Goal: Obtain resource: Download file/media

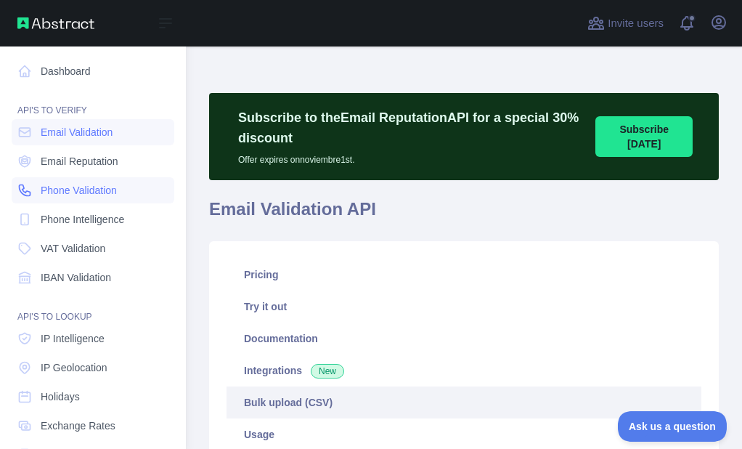
click at [28, 188] on icon at bounding box center [24, 190] width 15 height 15
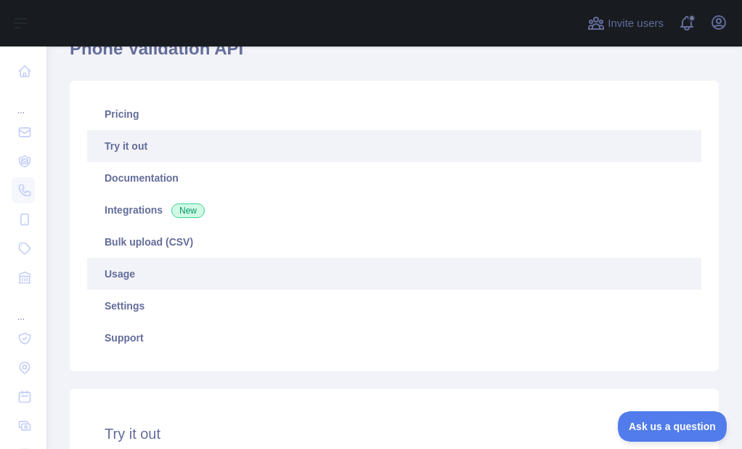
scroll to position [145, 0]
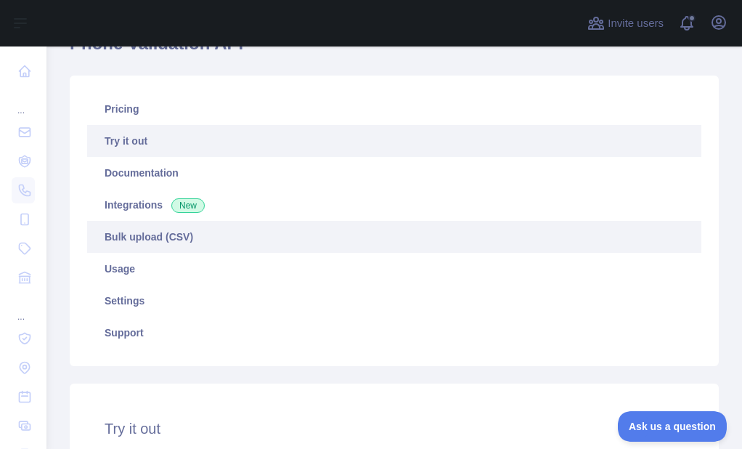
click at [141, 227] on link "Bulk upload (CSV)" at bounding box center [394, 237] width 614 height 32
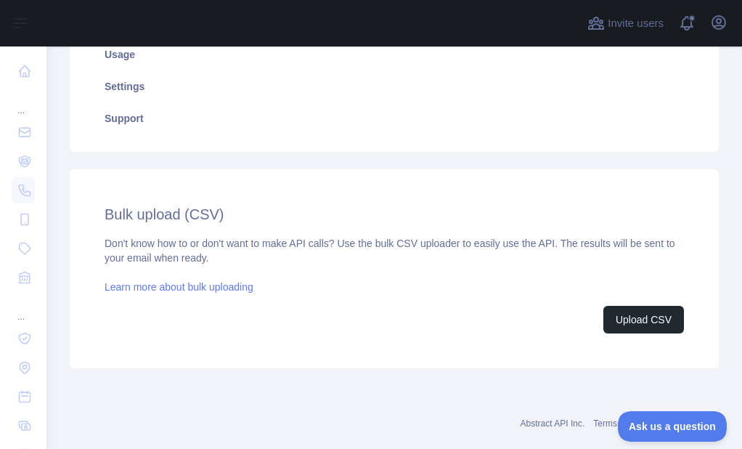
scroll to position [386, 0]
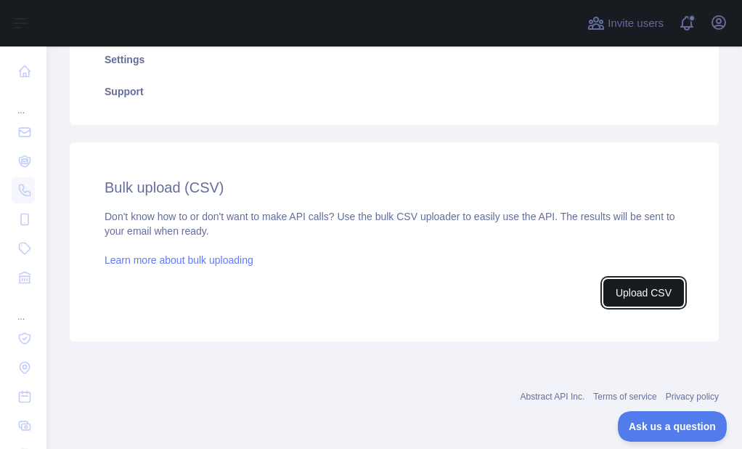
click at [621, 287] on button "Upload CSV" at bounding box center [643, 293] width 81 height 28
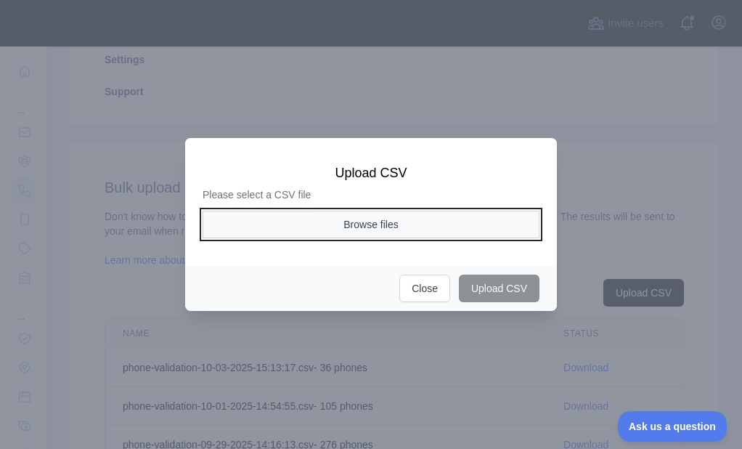
click at [305, 219] on button "Browse files" at bounding box center [371, 225] width 337 height 28
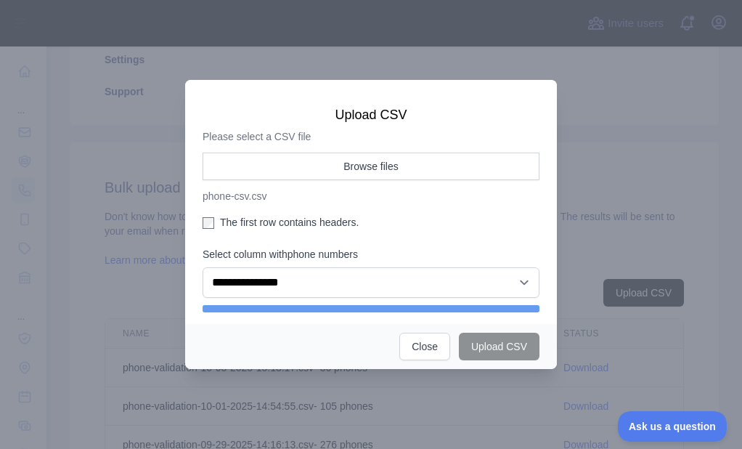
click at [235, 225] on label "The first row contains headers." at bounding box center [371, 222] width 337 height 15
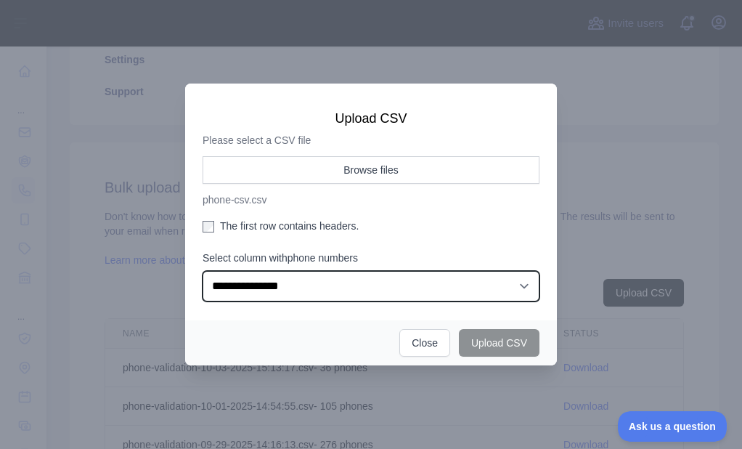
click at [261, 286] on select "**********" at bounding box center [371, 286] width 337 height 30
click at [203, 271] on select "**********" at bounding box center [371, 286] width 337 height 30
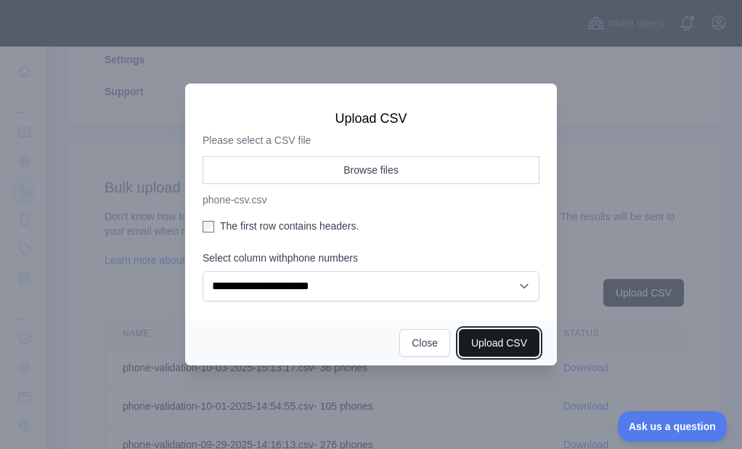
click at [496, 337] on button "Upload CSV" at bounding box center [499, 343] width 81 height 28
select select "**"
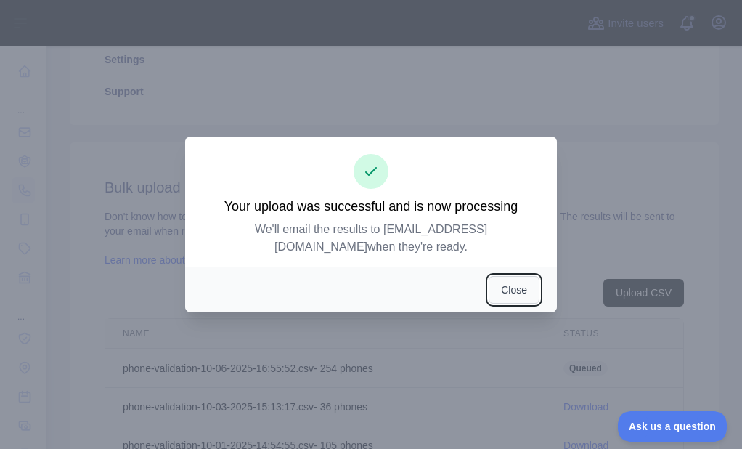
click at [509, 287] on button "Close" at bounding box center [514, 290] width 51 height 28
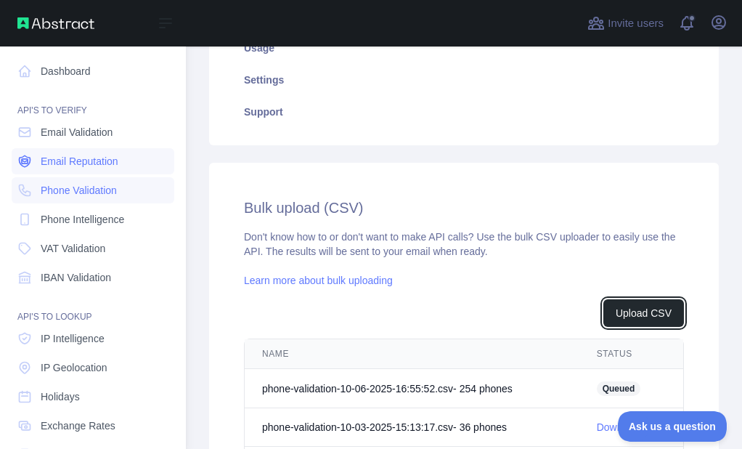
scroll to position [407, 0]
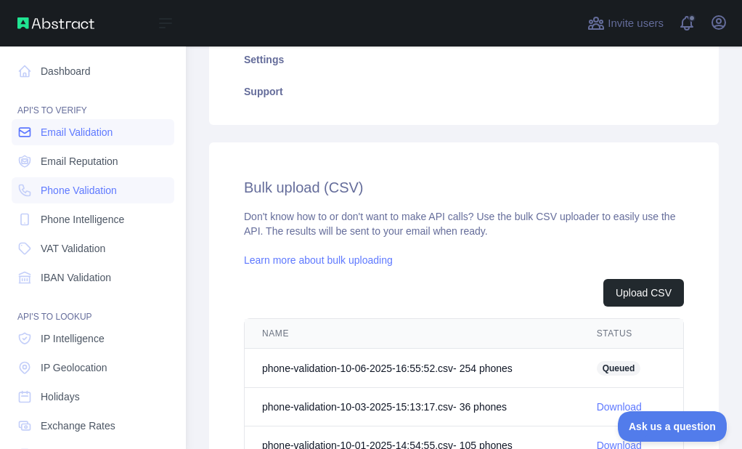
click at [37, 132] on link "Email Validation" at bounding box center [93, 132] width 163 height 26
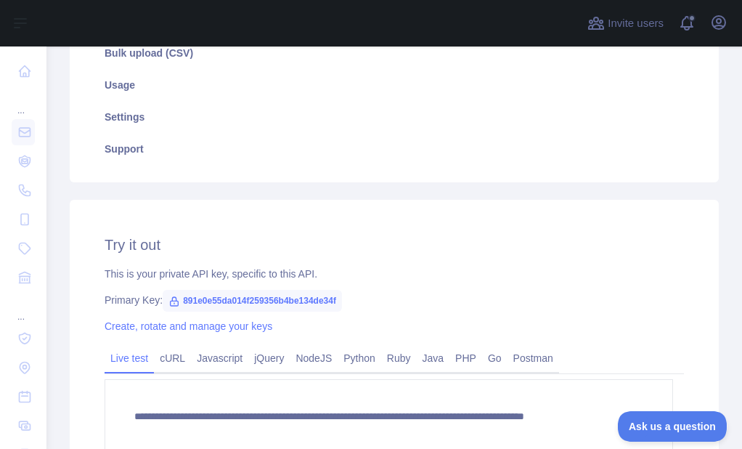
scroll to position [241, 0]
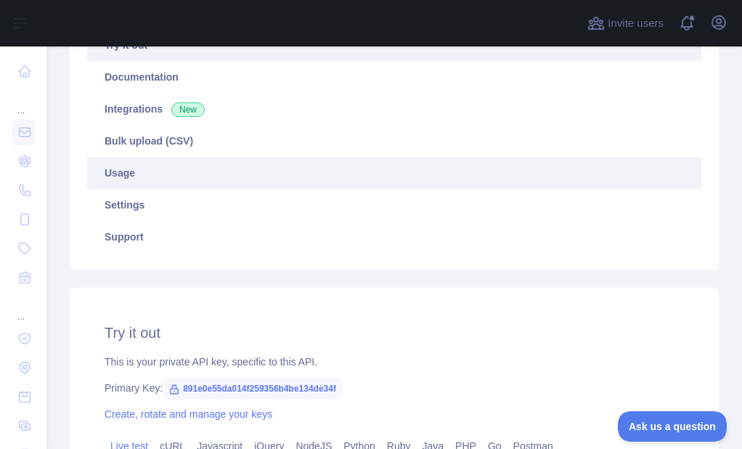
click at [181, 157] on link "Usage" at bounding box center [394, 173] width 614 height 32
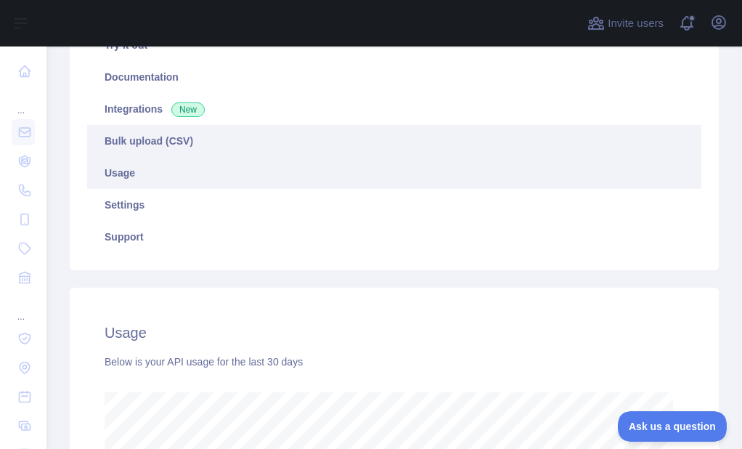
click at [189, 140] on link "Bulk upload (CSV)" at bounding box center [394, 141] width 614 height 32
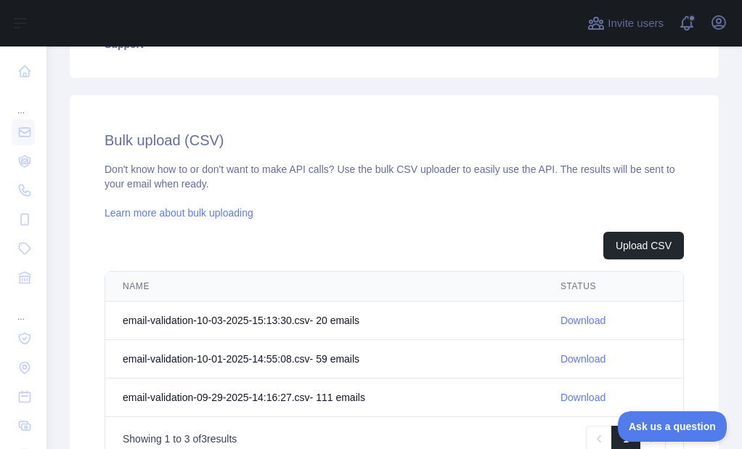
scroll to position [459, 0]
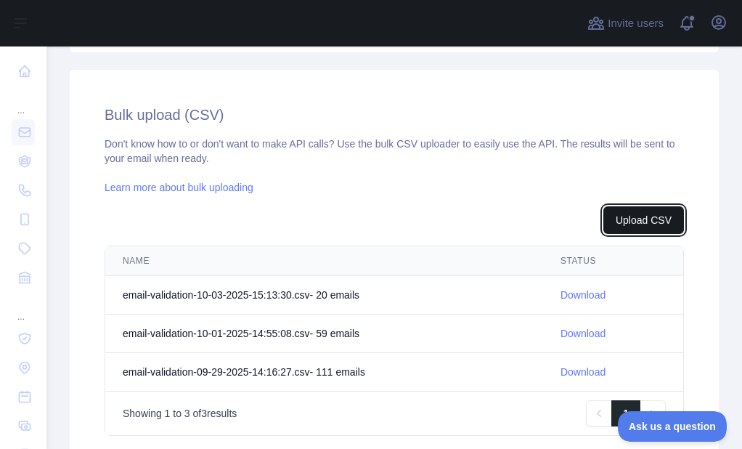
click at [620, 219] on button "Upload CSV" at bounding box center [643, 220] width 81 height 28
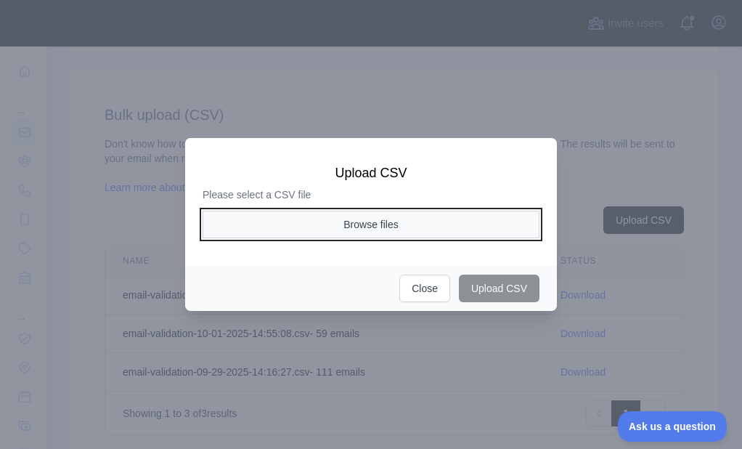
click at [365, 223] on button "Browse files" at bounding box center [371, 225] width 337 height 28
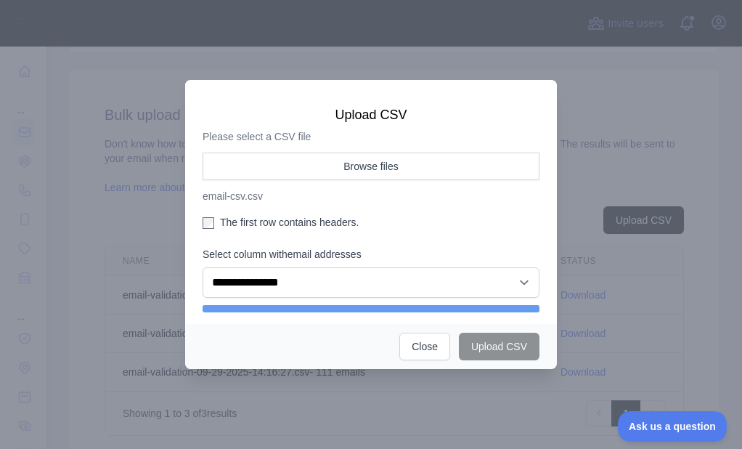
click at [226, 220] on label "The first row contains headers." at bounding box center [371, 222] width 337 height 15
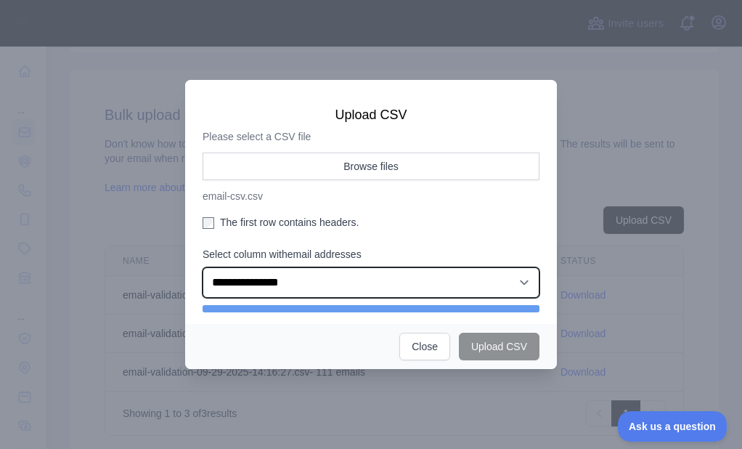
click at [292, 297] on select "**********" at bounding box center [371, 282] width 337 height 30
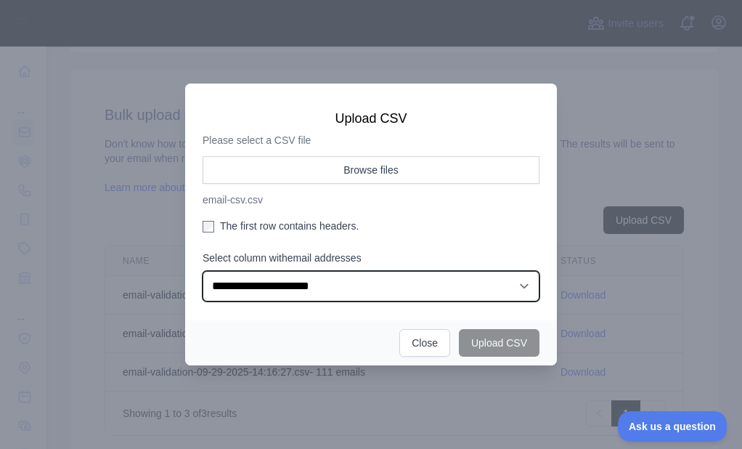
click at [203, 271] on select "**********" at bounding box center [371, 286] width 337 height 30
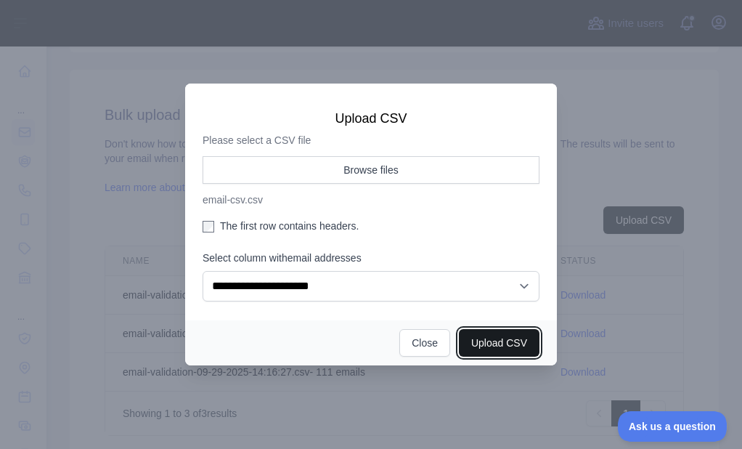
click at [493, 335] on button "Upload CSV" at bounding box center [499, 343] width 81 height 28
select select "**"
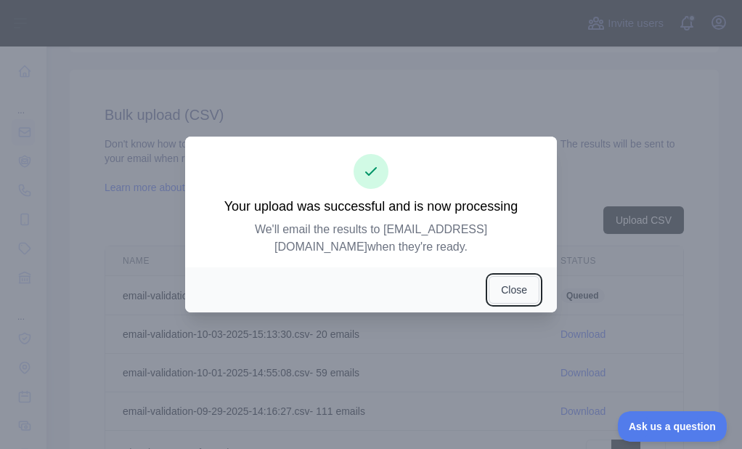
click at [504, 279] on button "Close" at bounding box center [514, 290] width 51 height 28
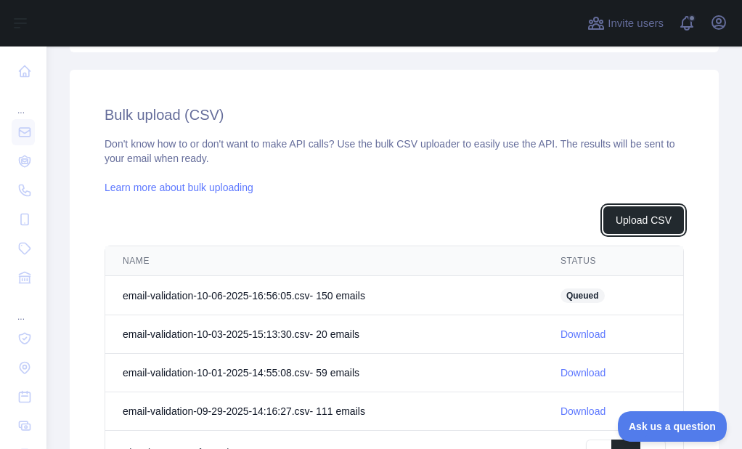
scroll to position [479, 0]
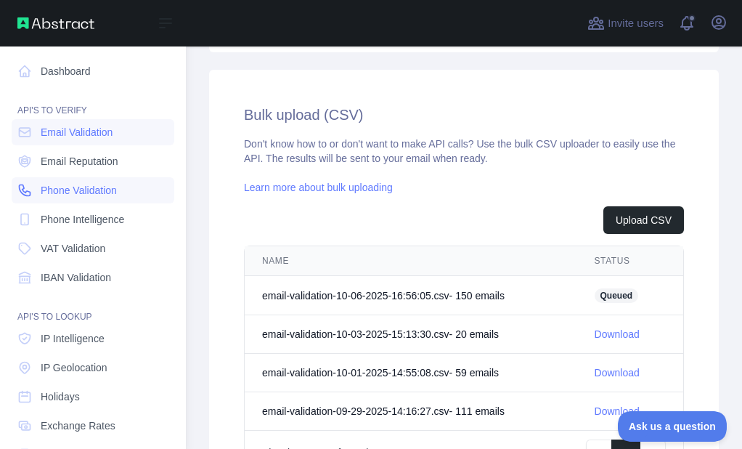
click at [41, 181] on link "Phone Validation" at bounding box center [93, 190] width 163 height 26
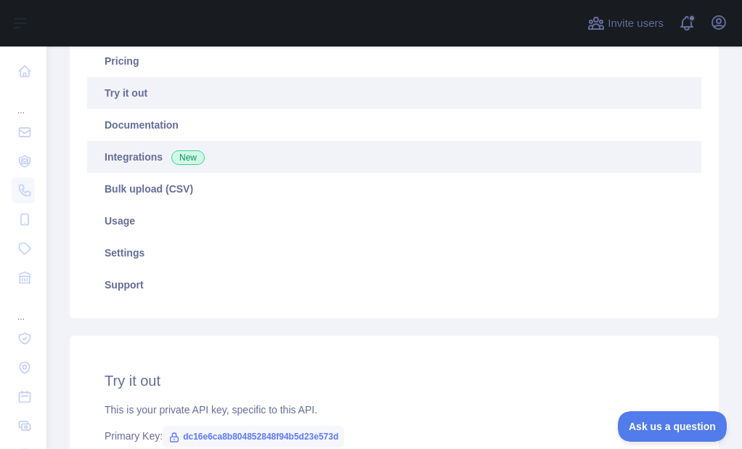
scroll to position [168, 0]
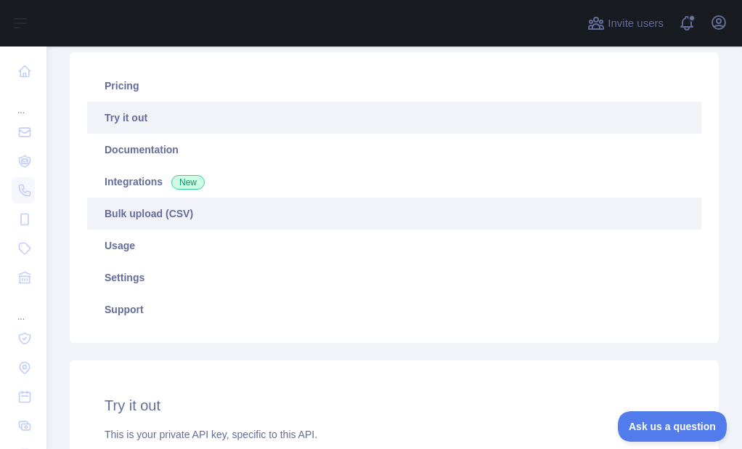
click at [154, 208] on link "Bulk upload (CSV)" at bounding box center [394, 213] width 614 height 32
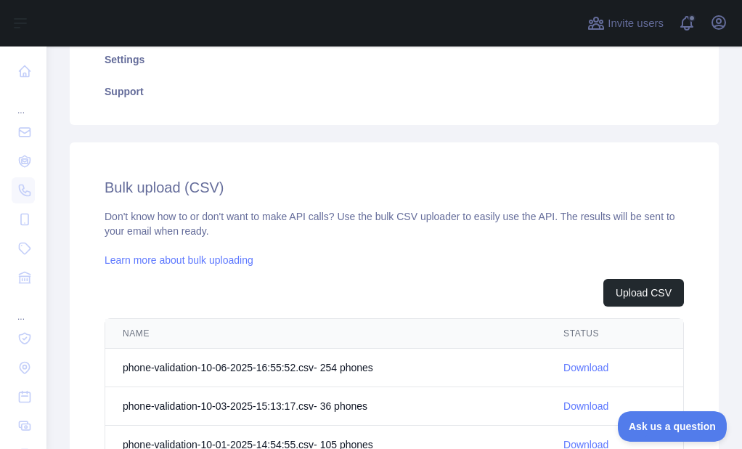
scroll to position [459, 0]
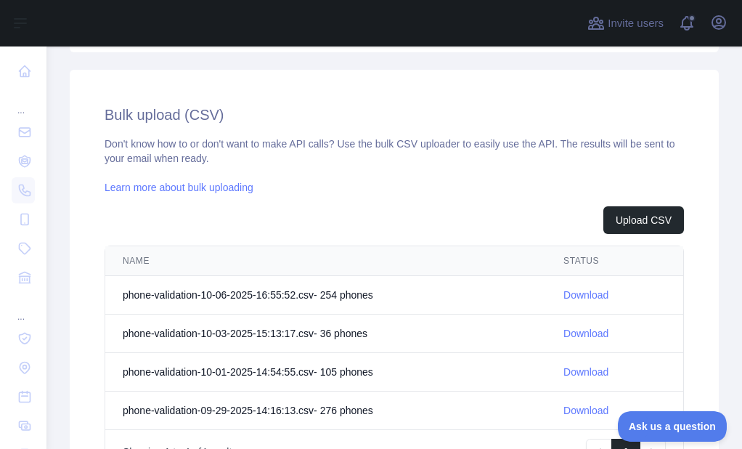
click at [551, 298] on td "Download" at bounding box center [614, 295] width 137 height 38
click at [563, 290] on link "Download" at bounding box center [585, 295] width 45 height 12
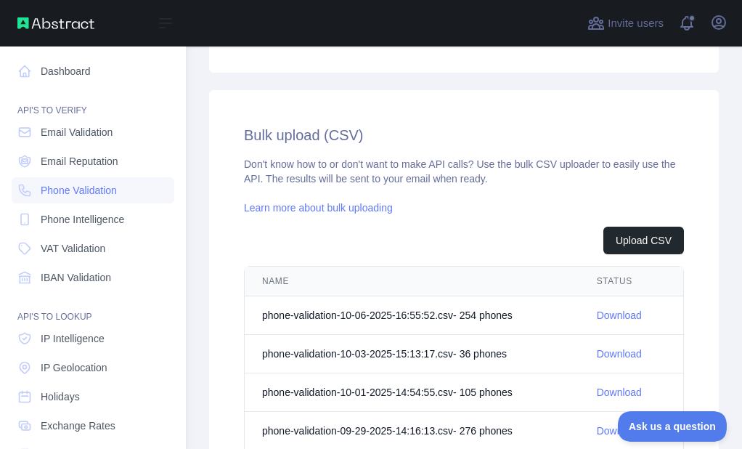
scroll to position [479, 0]
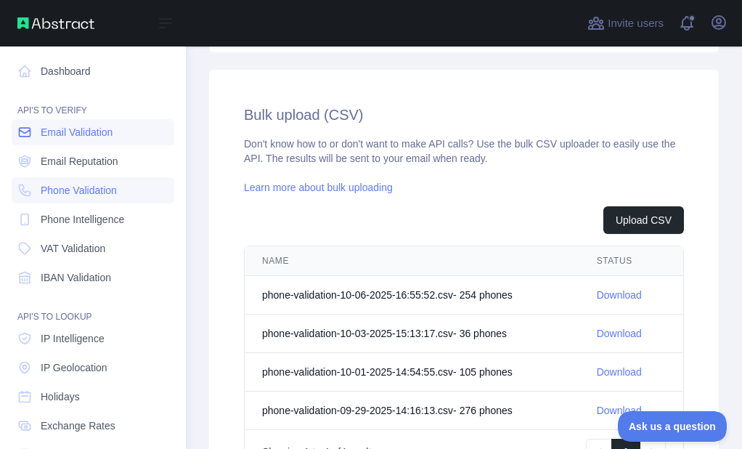
click at [36, 144] on link "Email Validation" at bounding box center [93, 132] width 163 height 26
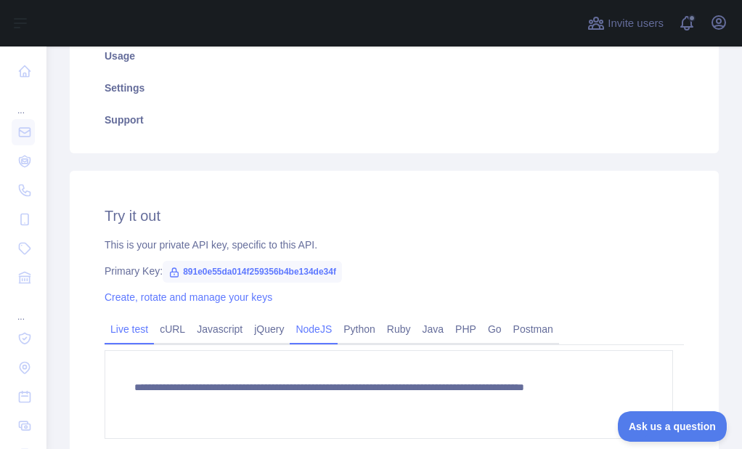
scroll to position [241, 0]
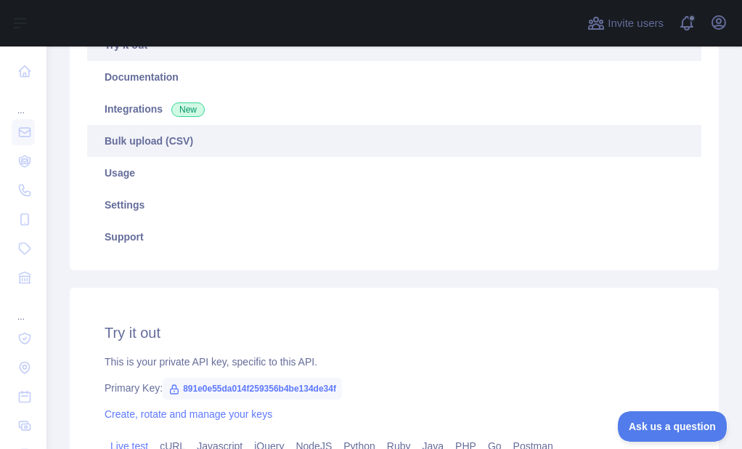
click at [190, 147] on link "Bulk upload (CSV)" at bounding box center [394, 141] width 614 height 32
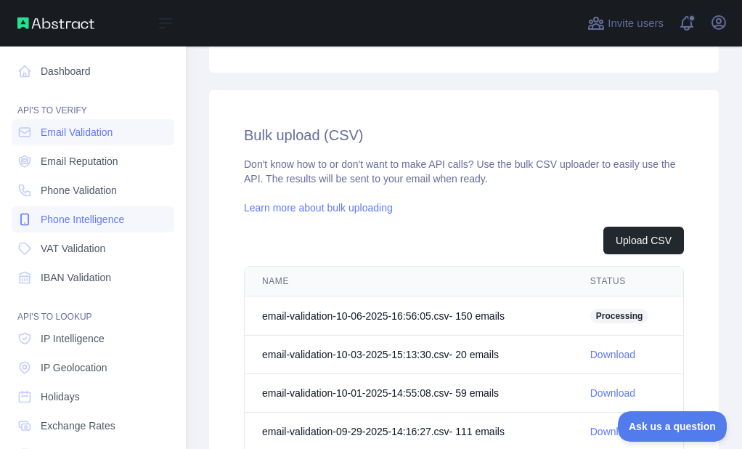
scroll to position [479, 0]
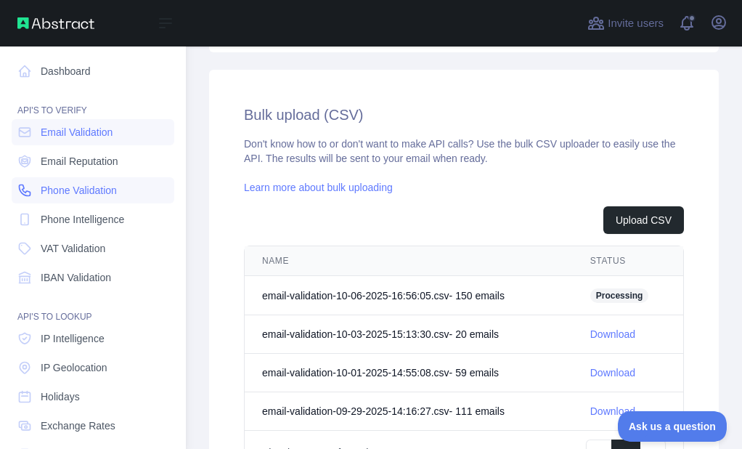
click at [33, 189] on link "Phone Validation" at bounding box center [93, 190] width 163 height 26
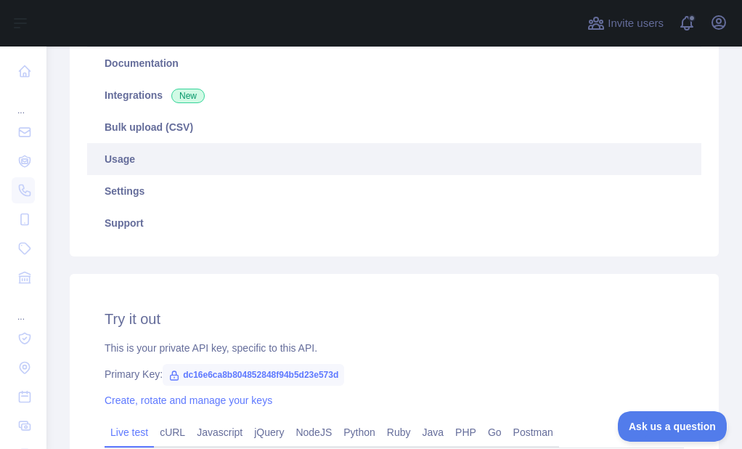
scroll to position [241, 0]
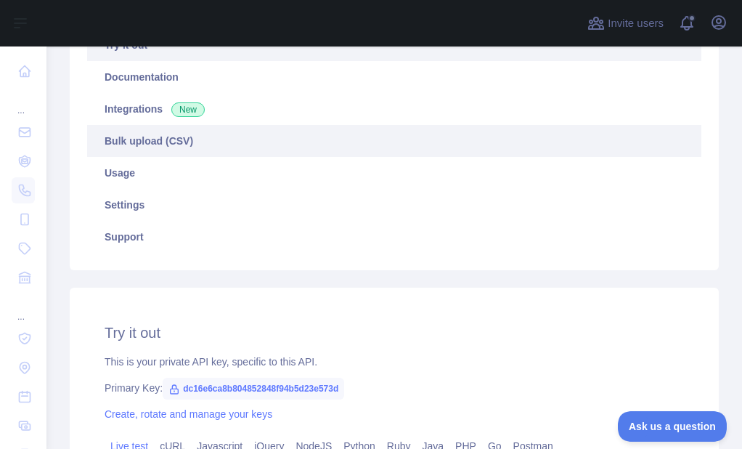
click at [203, 147] on link "Bulk upload (CSV)" at bounding box center [394, 141] width 614 height 32
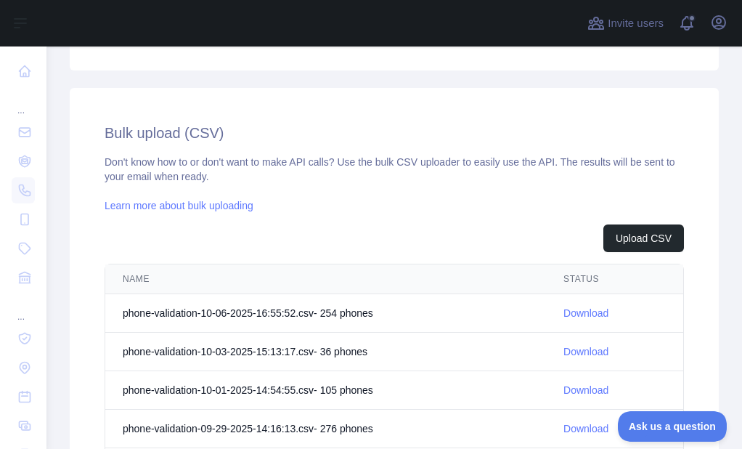
scroll to position [531, 0]
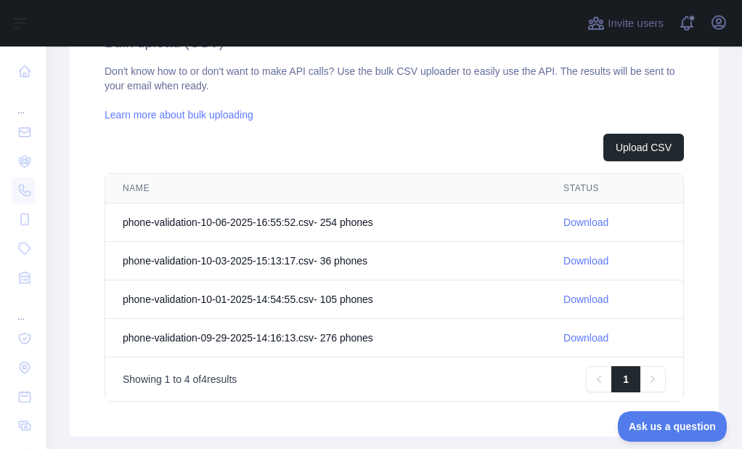
click at [599, 224] on link "Download" at bounding box center [585, 222] width 45 height 12
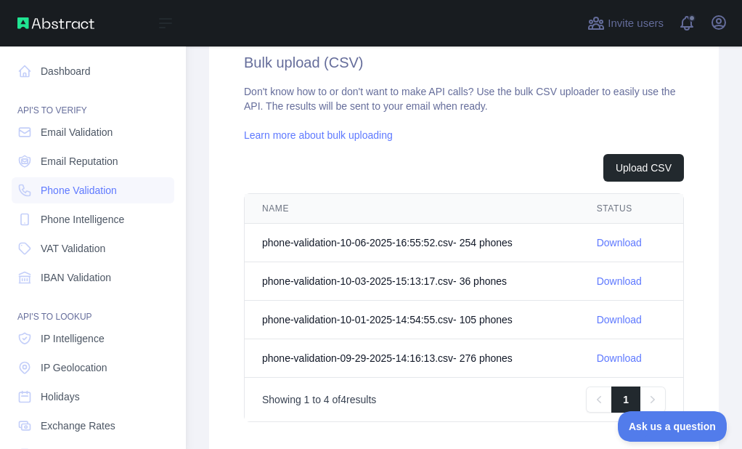
scroll to position [552, 0]
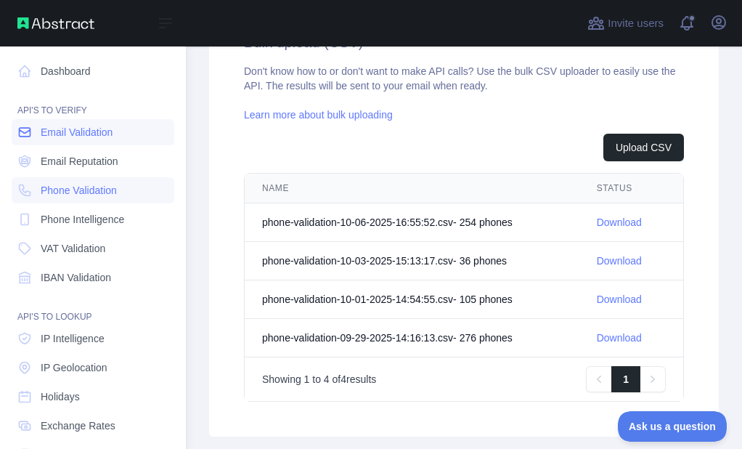
click at [30, 132] on icon at bounding box center [25, 132] width 11 height 9
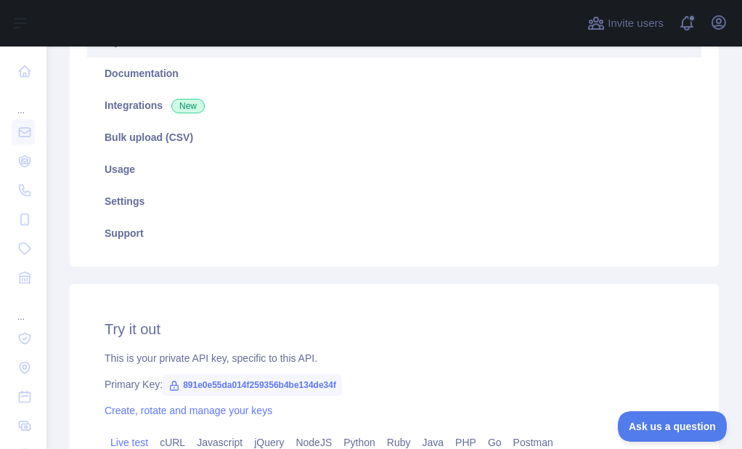
scroll to position [241, 0]
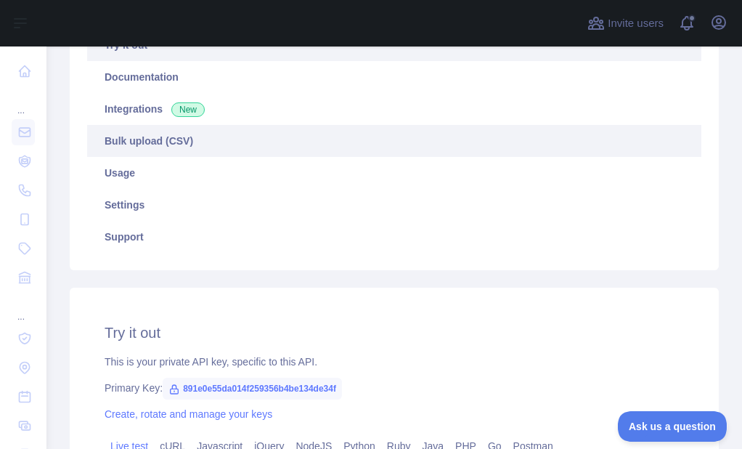
click at [176, 132] on link "Bulk upload (CSV)" at bounding box center [394, 141] width 614 height 32
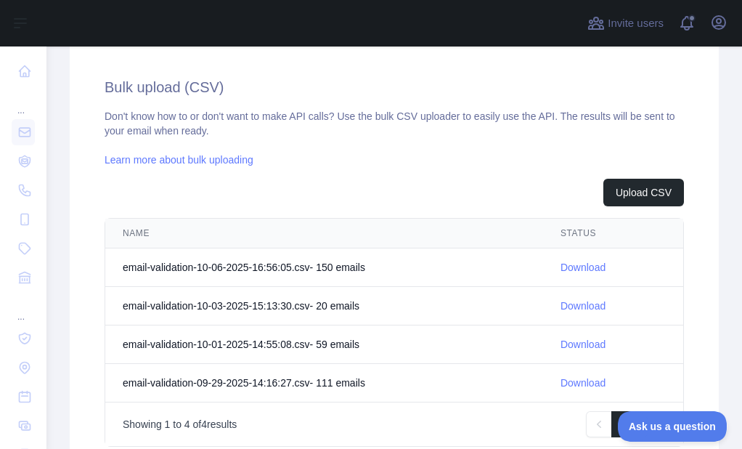
scroll to position [531, 0]
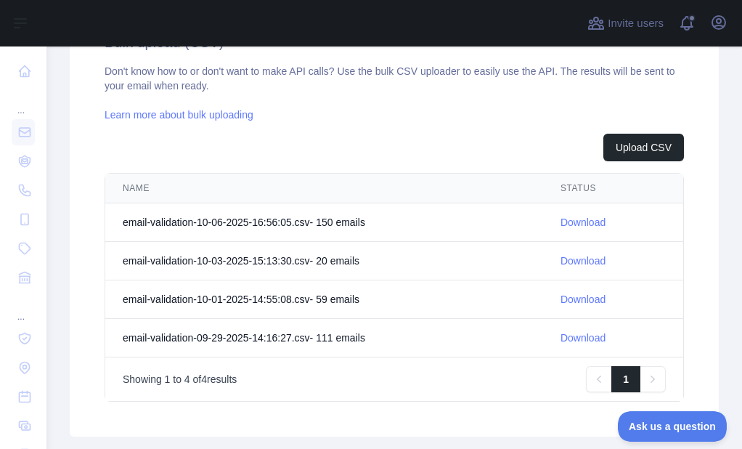
click at [561, 218] on link "Download" at bounding box center [582, 222] width 45 height 12
